Goal: Transaction & Acquisition: Purchase product/service

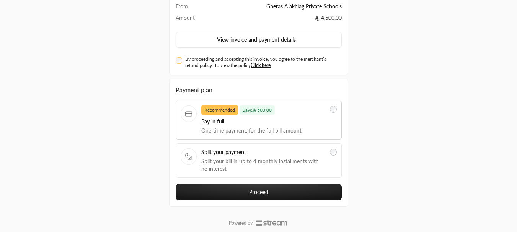
scroll to position [76, 0]
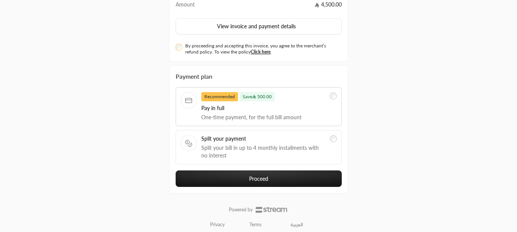
click at [263, 185] on button "Proceed" at bounding box center [259, 179] width 166 height 16
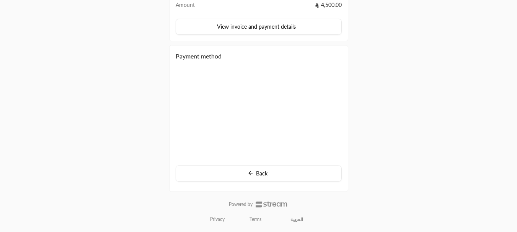
scroll to position [76, 0]
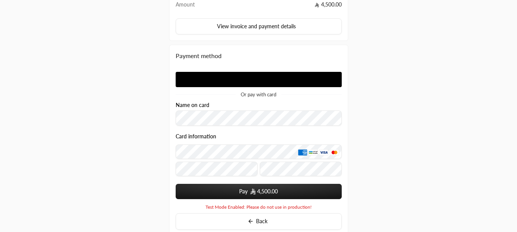
click at [221, 88] on div "Or pay with card" at bounding box center [259, 82] width 166 height 31
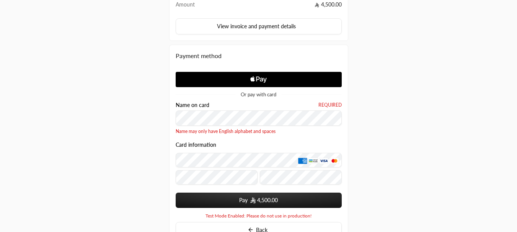
click at [216, 169] on div "Card information" at bounding box center [259, 169] width 166 height 32
click at [270, 200] on span "4,500.00" at bounding box center [267, 201] width 21 height 8
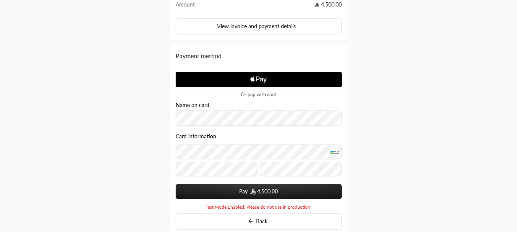
click at [291, 184] on button "Pay 4,500.00" at bounding box center [259, 191] width 166 height 15
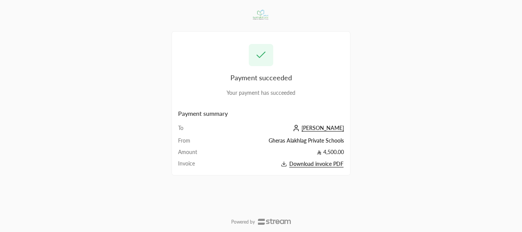
click at [328, 130] on span "[PERSON_NAME]" at bounding box center [323, 128] width 42 height 7
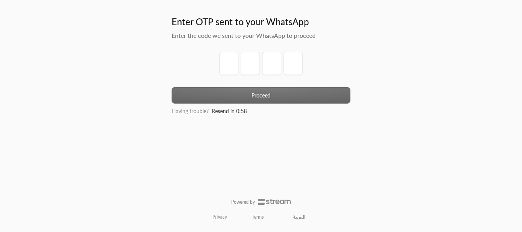
click at [212, 66] on div at bounding box center [261, 69] width 179 height 35
click at [231, 62] on input "tel" at bounding box center [228, 63] width 19 height 23
type input "1"
type input "2"
type input "3"
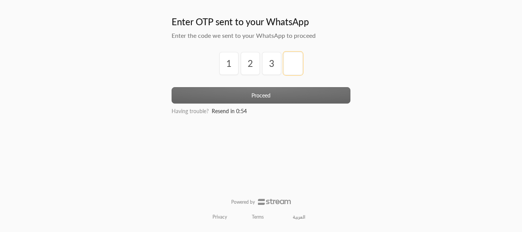
type input "4"
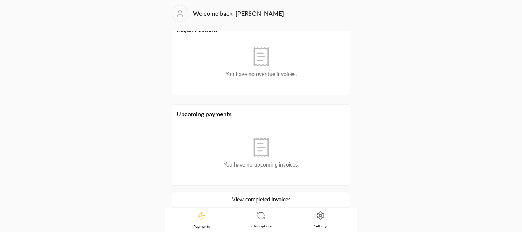
scroll to position [17, 0]
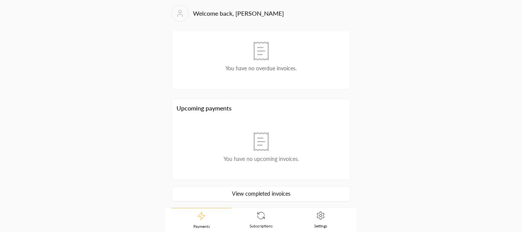
click at [232, 189] on link "View completed invoices" at bounding box center [261, 193] width 179 height 15
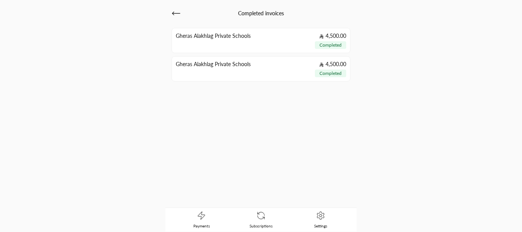
click at [179, 15] on icon at bounding box center [176, 13] width 9 height 9
